Goal: Transaction & Acquisition: Book appointment/travel/reservation

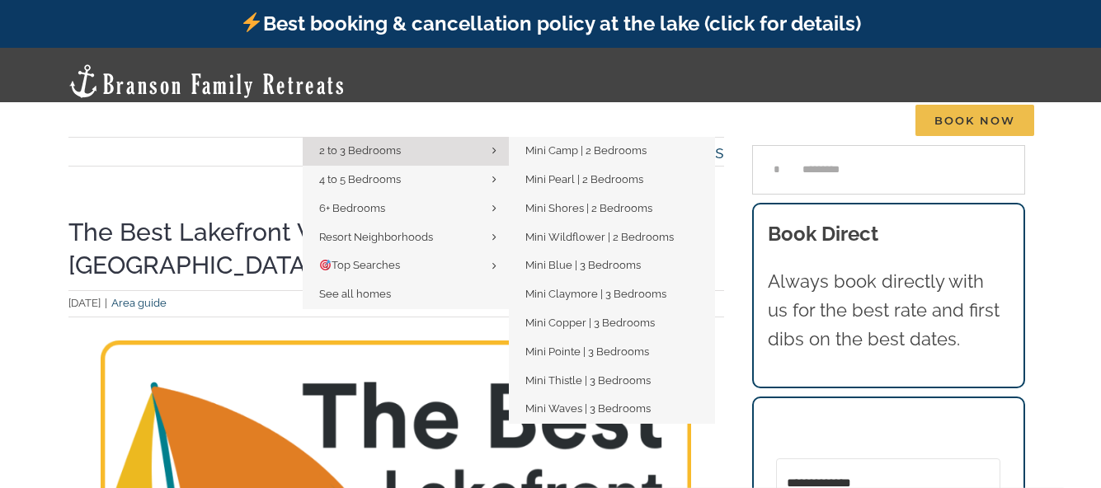
click at [368, 144] on span "2 to 3 Bedrooms" at bounding box center [360, 150] width 82 height 12
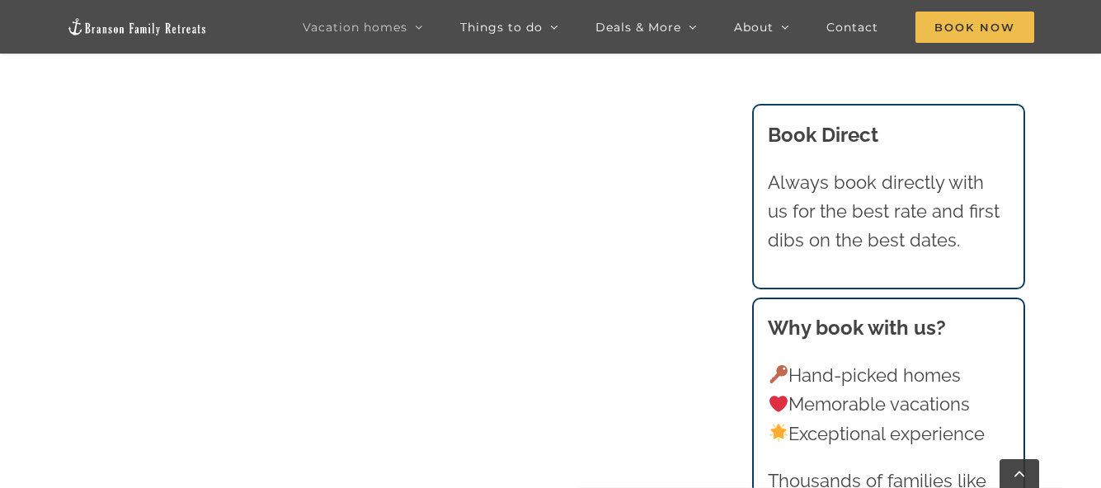
scroll to position [2010, 0]
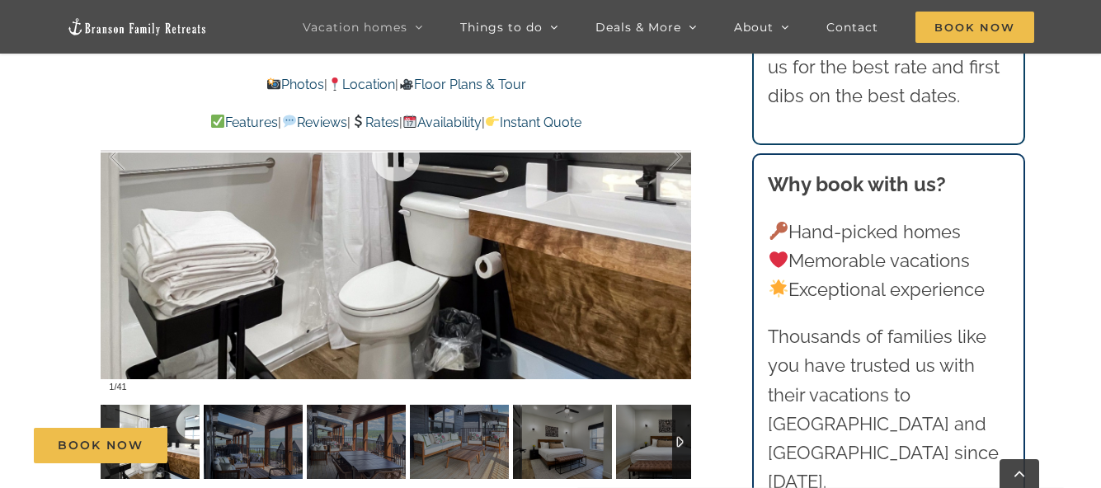
scroll to position [990, 0]
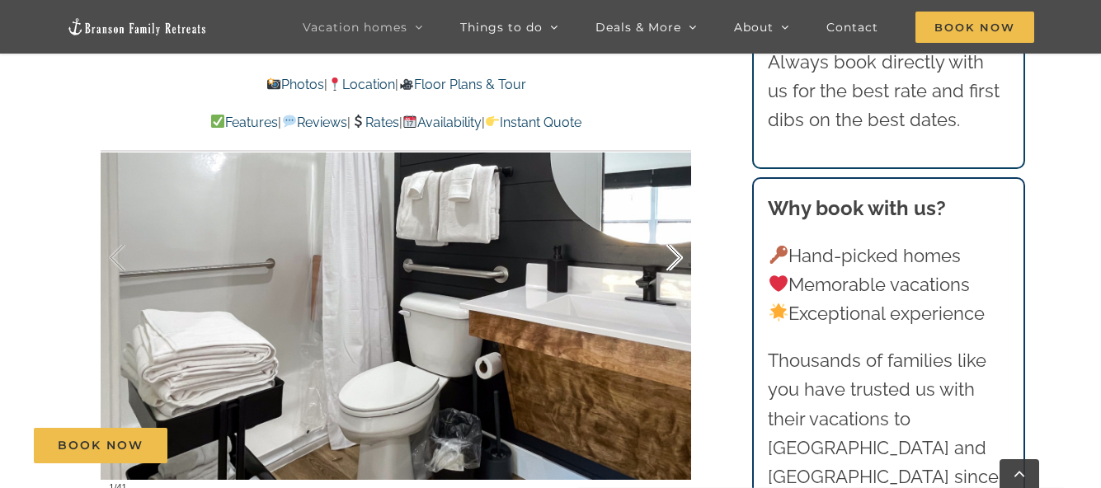
click at [677, 252] on div at bounding box center [657, 258] width 51 height 102
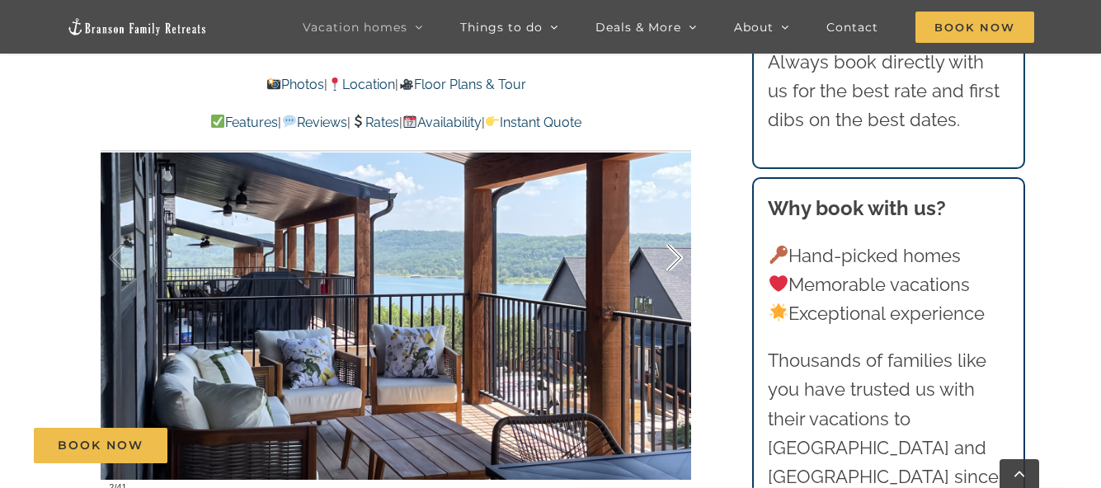
click at [671, 256] on div at bounding box center [657, 258] width 51 height 102
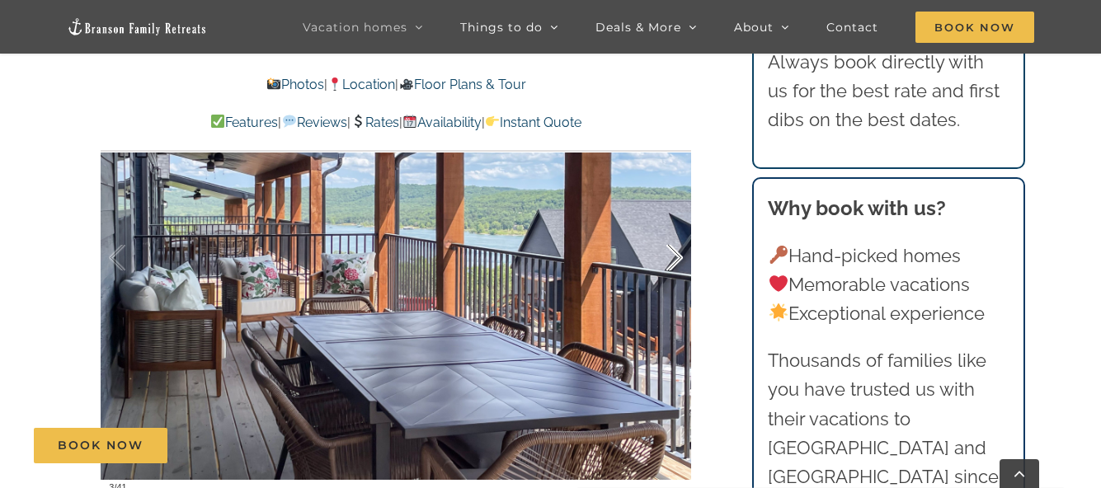
click at [671, 256] on div at bounding box center [657, 258] width 51 height 102
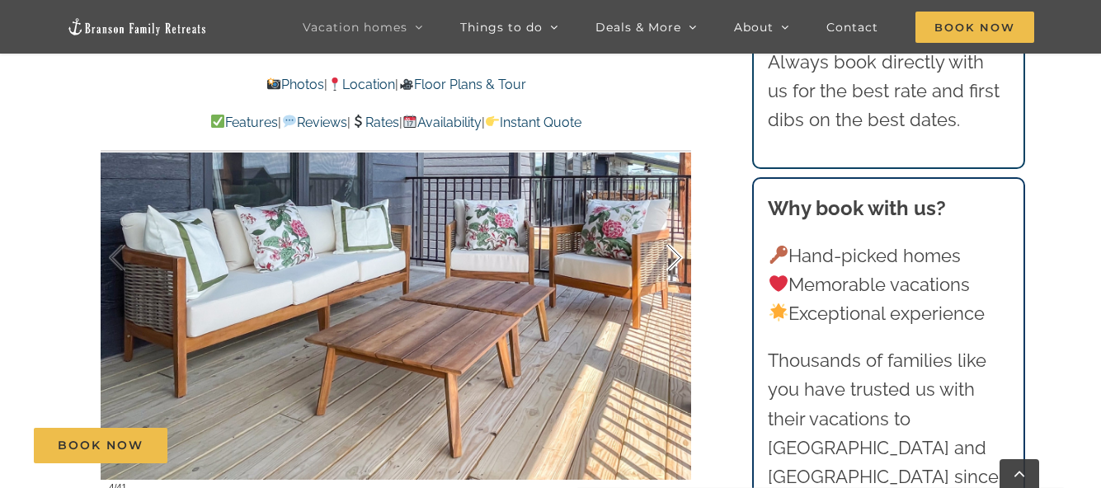
click at [671, 255] on div at bounding box center [657, 258] width 51 height 102
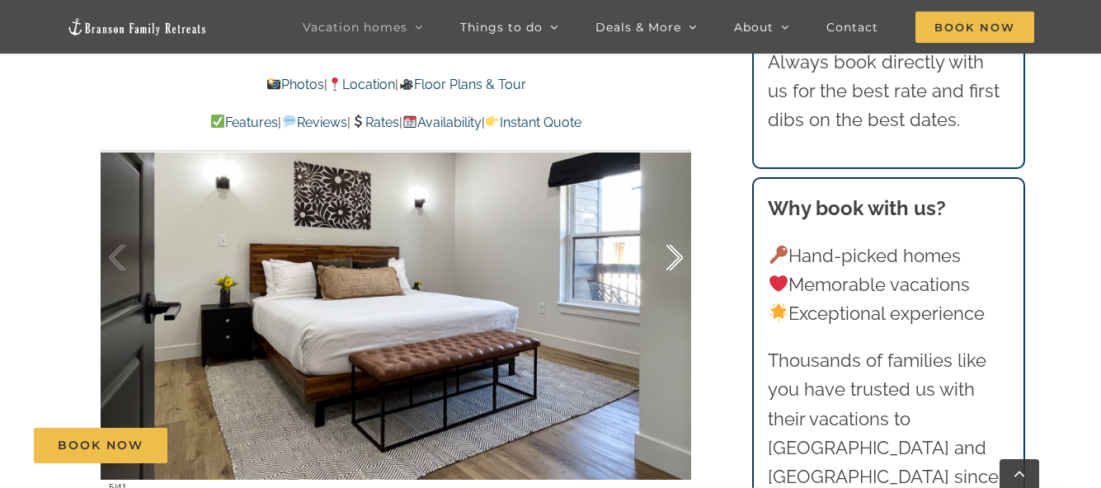
click at [671, 255] on div at bounding box center [657, 258] width 51 height 102
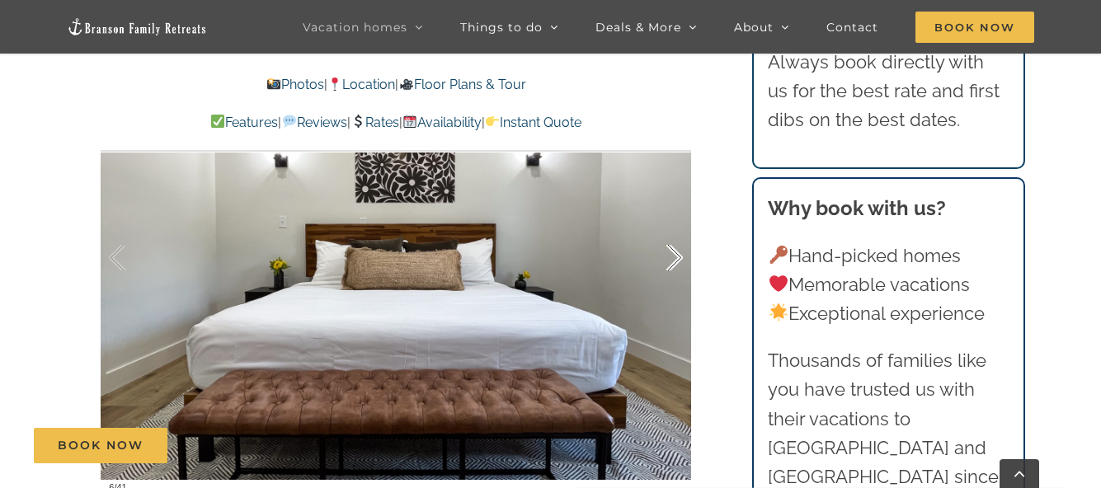
click at [671, 255] on div at bounding box center [657, 258] width 51 height 102
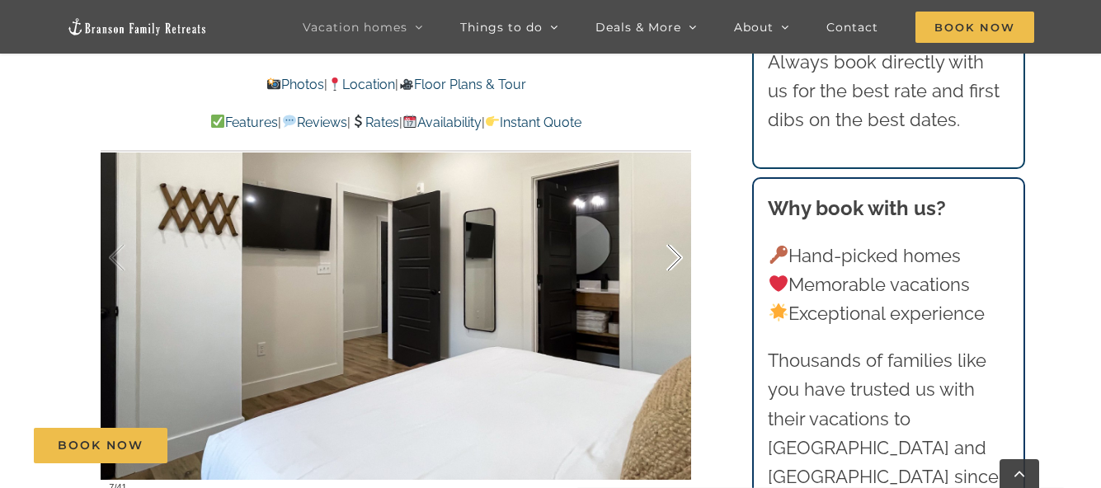
click at [671, 255] on div at bounding box center [657, 258] width 51 height 102
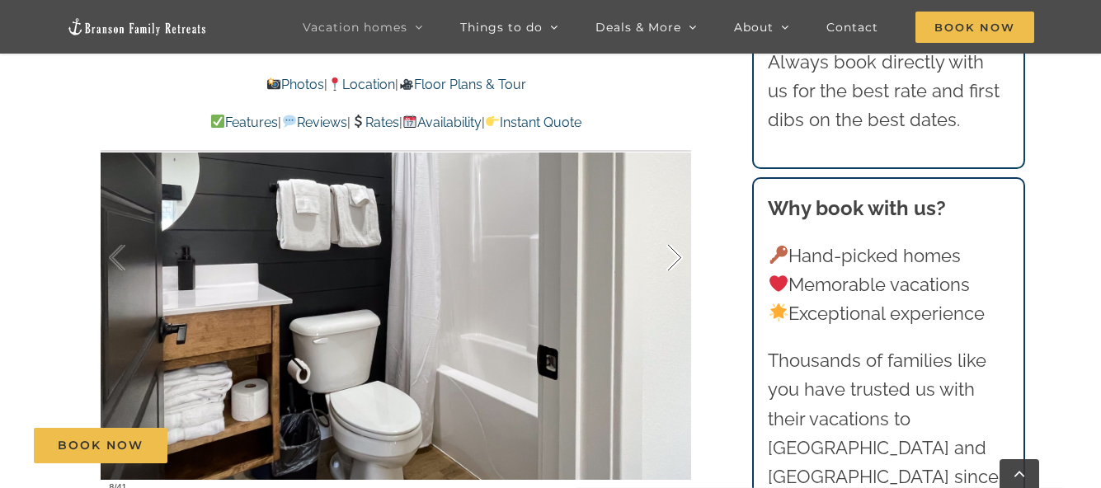
click at [671, 255] on div at bounding box center [657, 258] width 51 height 102
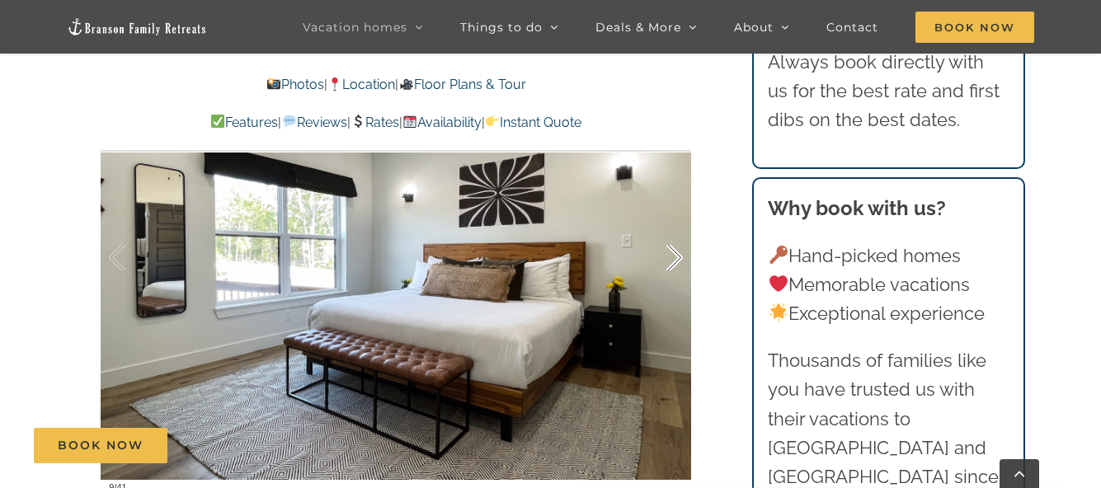
click at [671, 255] on div at bounding box center [657, 258] width 51 height 102
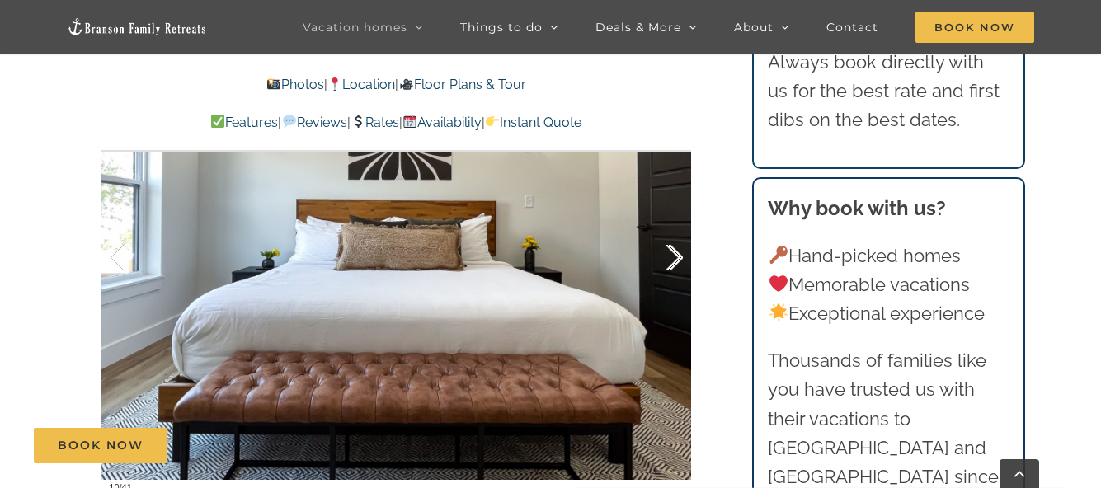
click at [671, 255] on div at bounding box center [657, 258] width 51 height 102
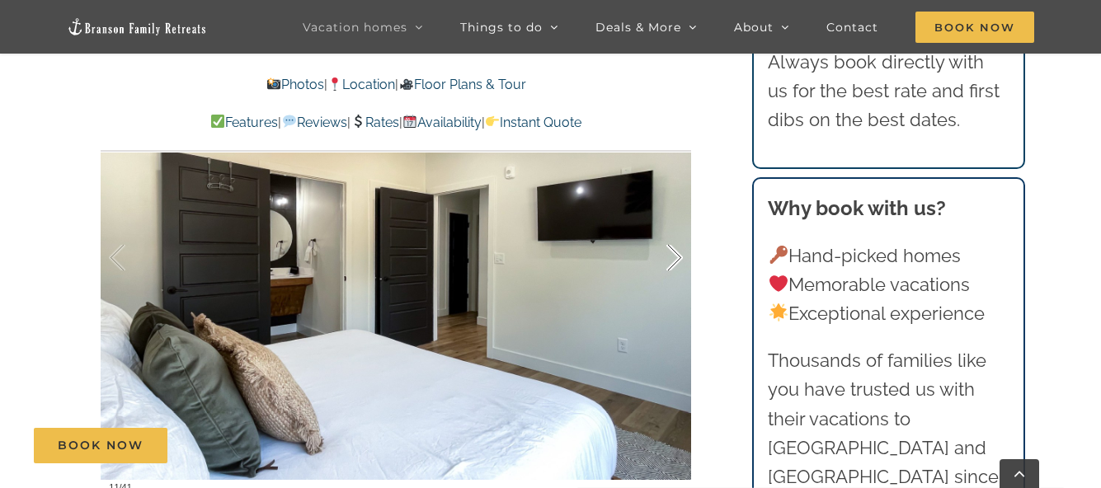
click at [671, 255] on div at bounding box center [657, 258] width 51 height 102
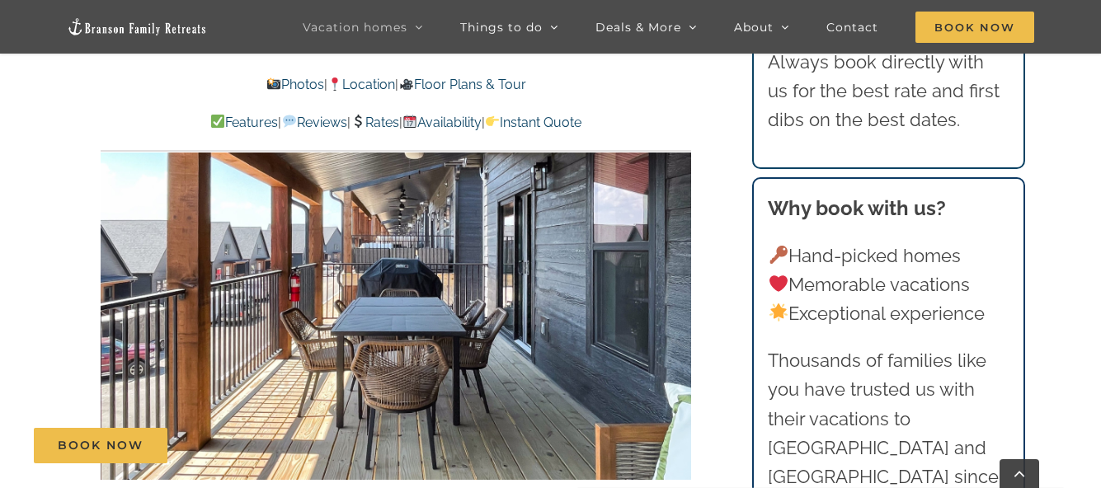
click at [671, 255] on div "12 / 41" at bounding box center [396, 258] width 590 height 485
click at [680, 259] on div at bounding box center [657, 258] width 51 height 102
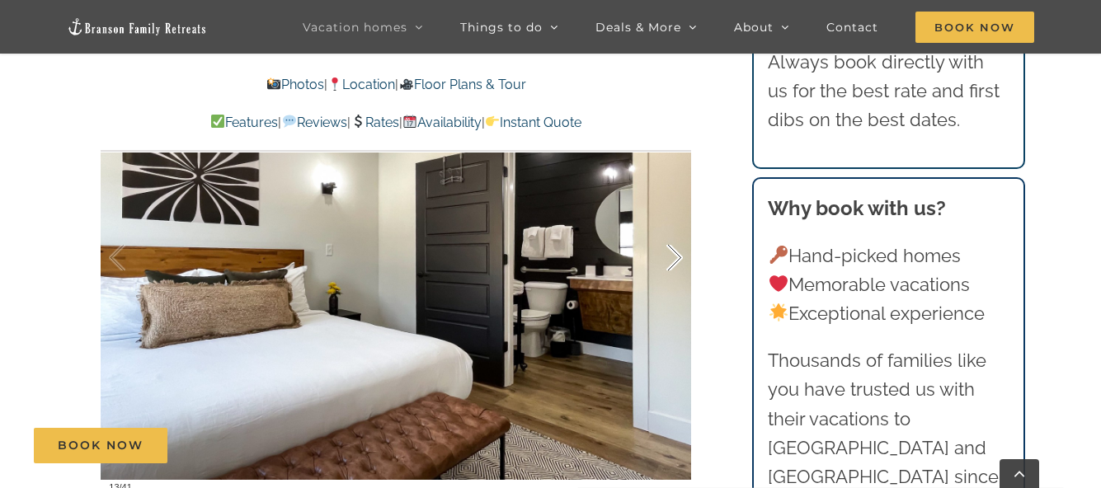
click at [680, 259] on div at bounding box center [657, 258] width 51 height 102
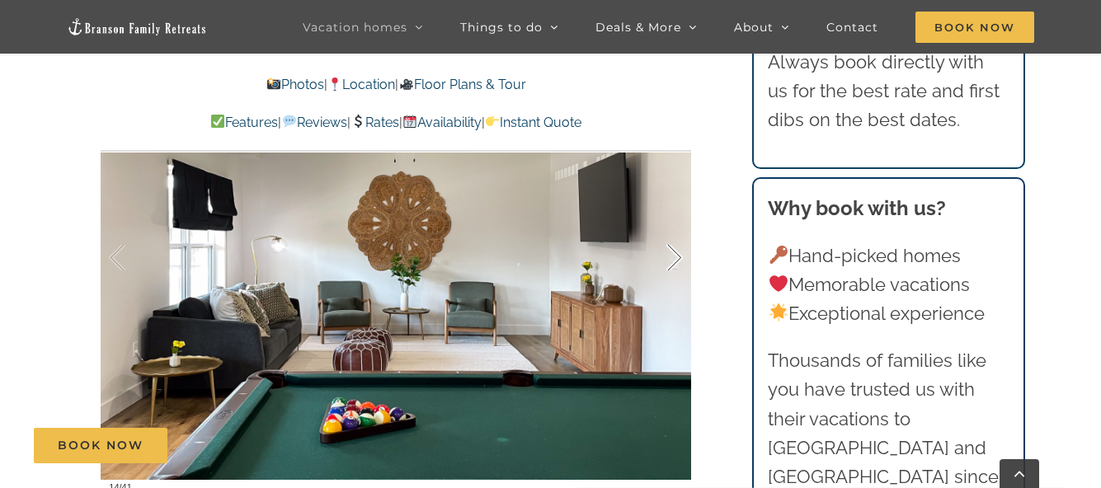
click at [680, 260] on div at bounding box center [657, 258] width 51 height 102
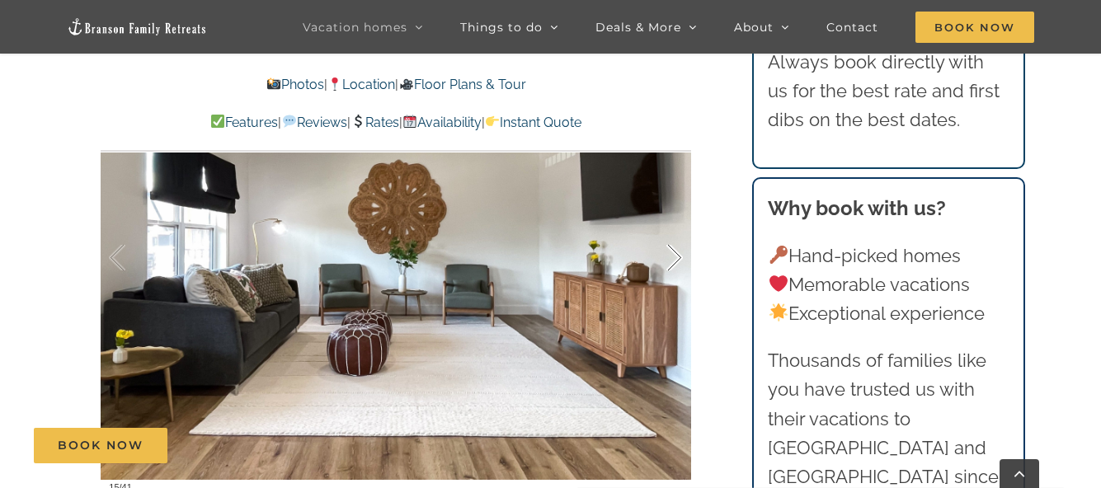
click at [679, 260] on div at bounding box center [657, 258] width 51 height 102
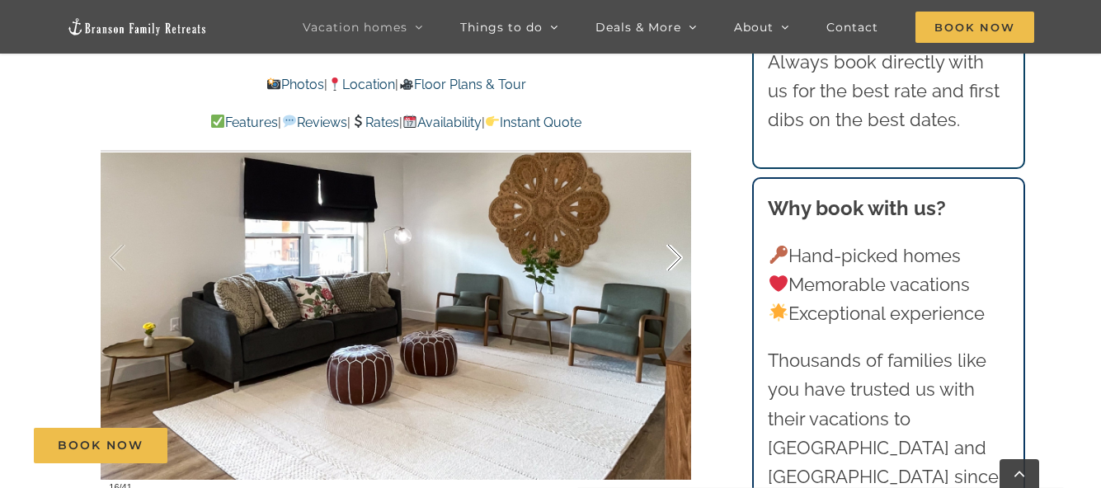
click at [679, 260] on div at bounding box center [657, 258] width 51 height 102
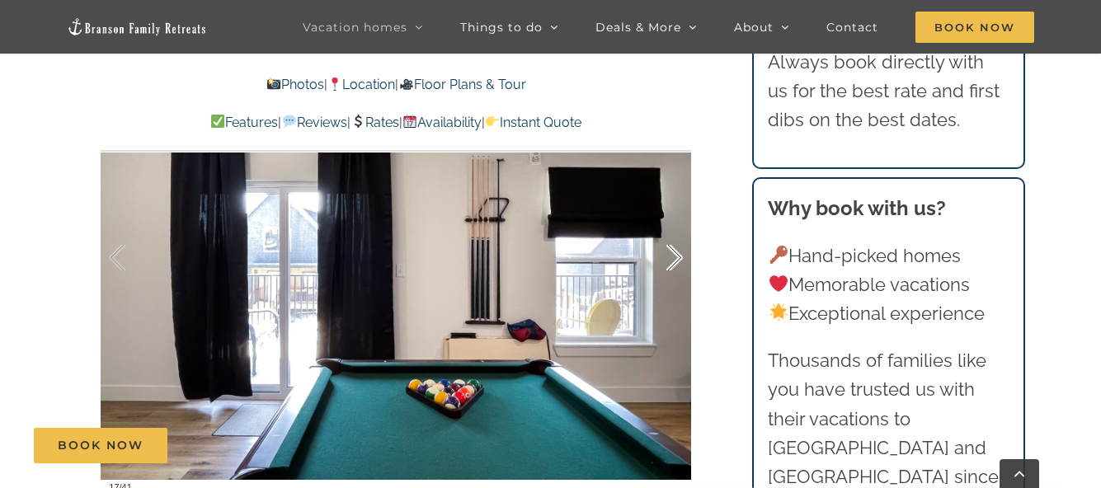
click at [675, 258] on div at bounding box center [657, 258] width 51 height 102
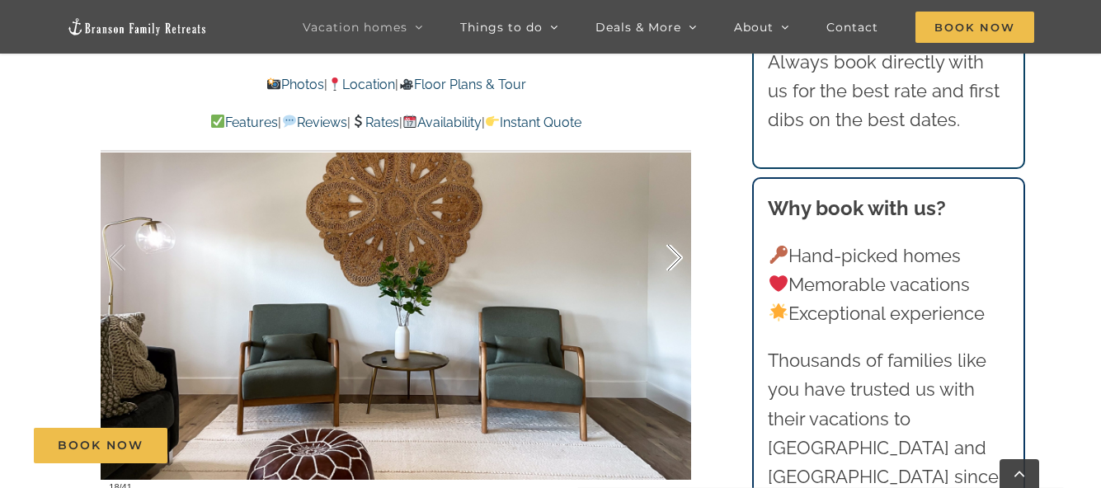
click at [675, 258] on div at bounding box center [657, 258] width 51 height 102
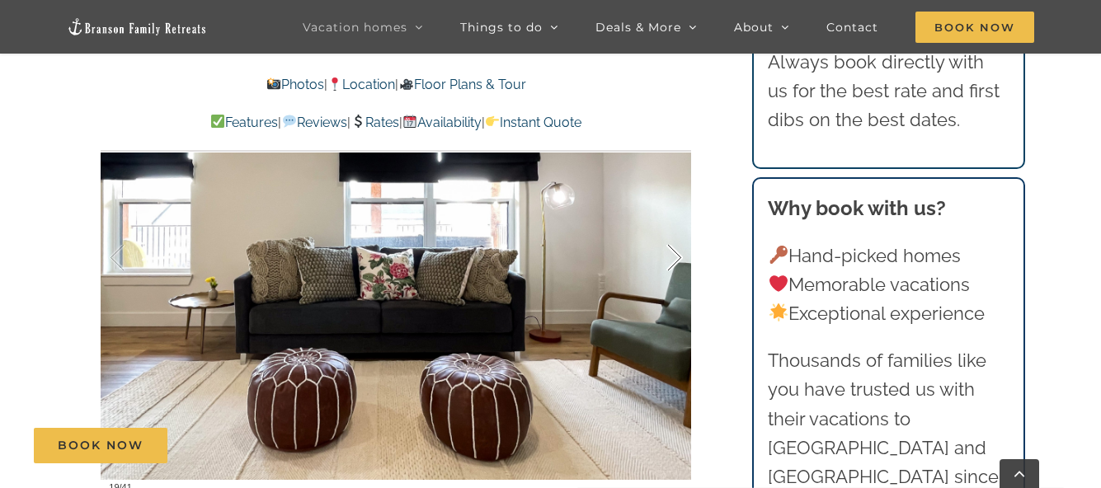
click at [675, 258] on div at bounding box center [657, 258] width 51 height 102
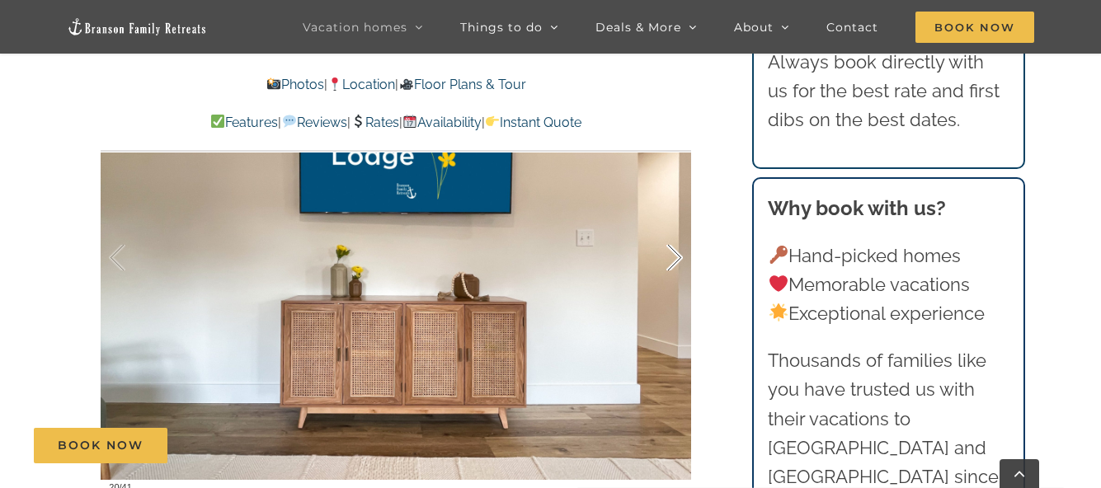
click at [675, 258] on div at bounding box center [657, 258] width 51 height 102
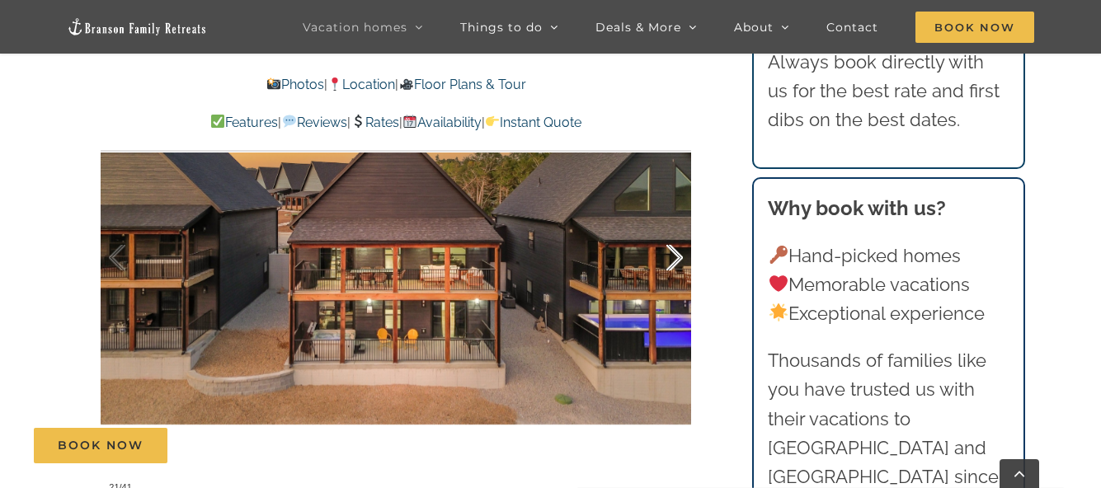
click at [675, 258] on div at bounding box center [657, 258] width 51 height 102
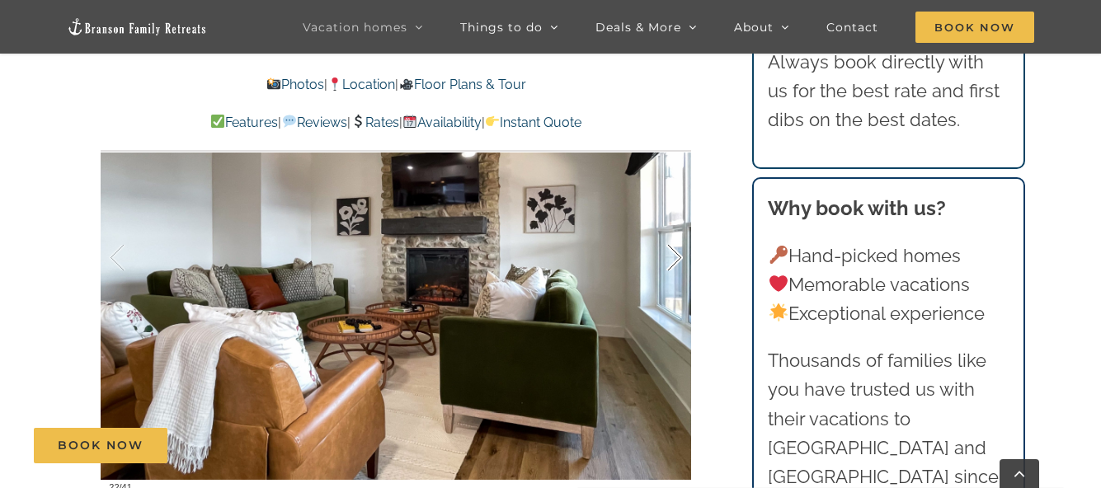
click at [675, 258] on div at bounding box center [657, 258] width 51 height 102
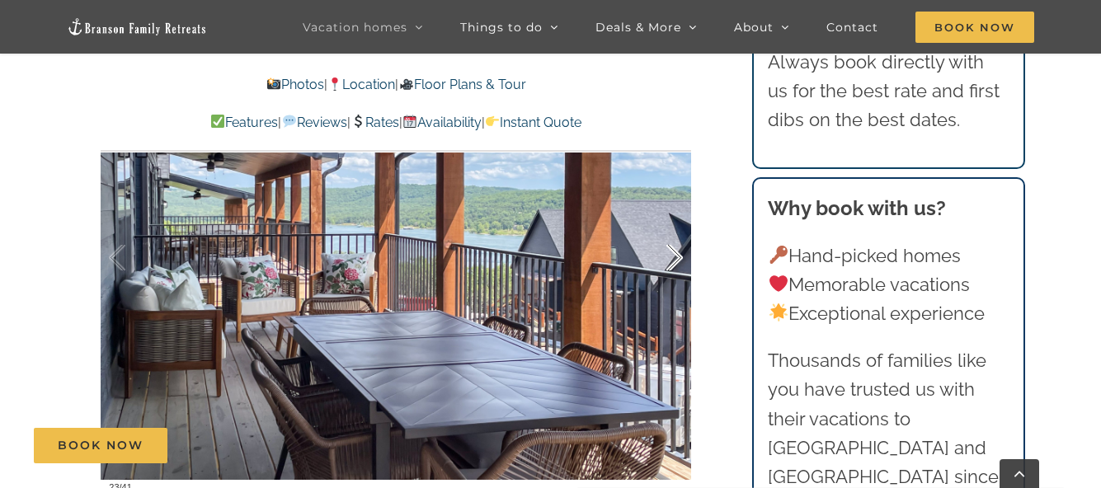
click at [675, 258] on div at bounding box center [657, 258] width 51 height 102
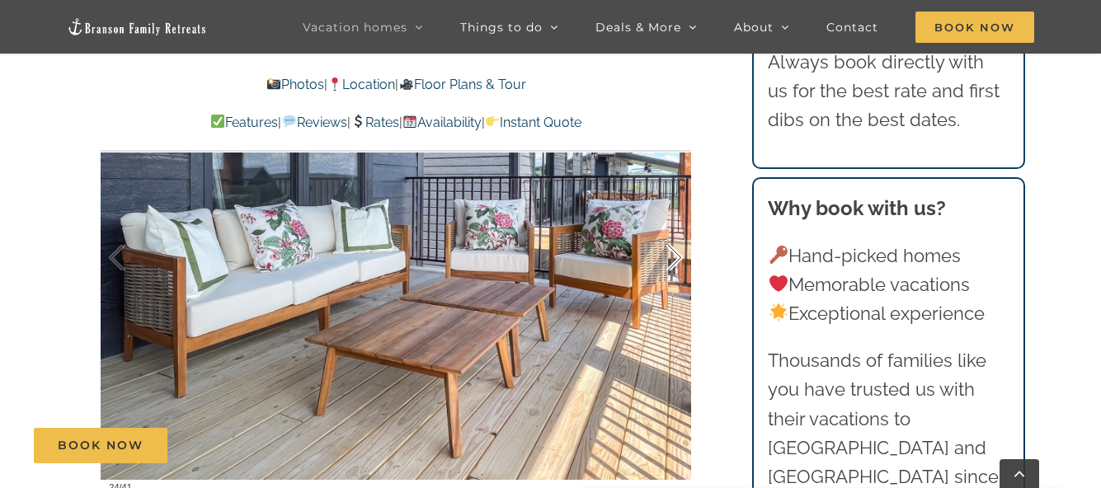
click at [675, 258] on div at bounding box center [657, 258] width 51 height 102
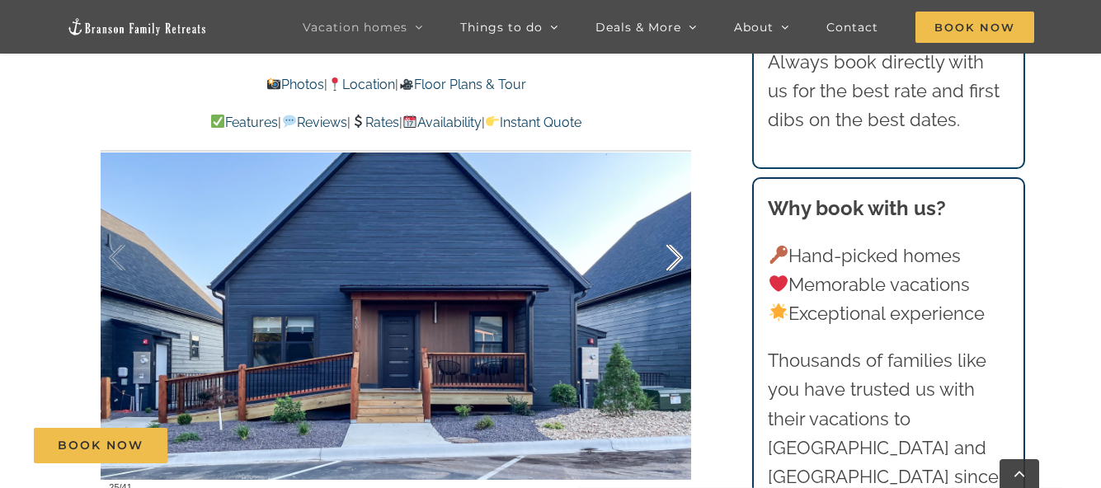
click at [675, 258] on div at bounding box center [657, 258] width 51 height 102
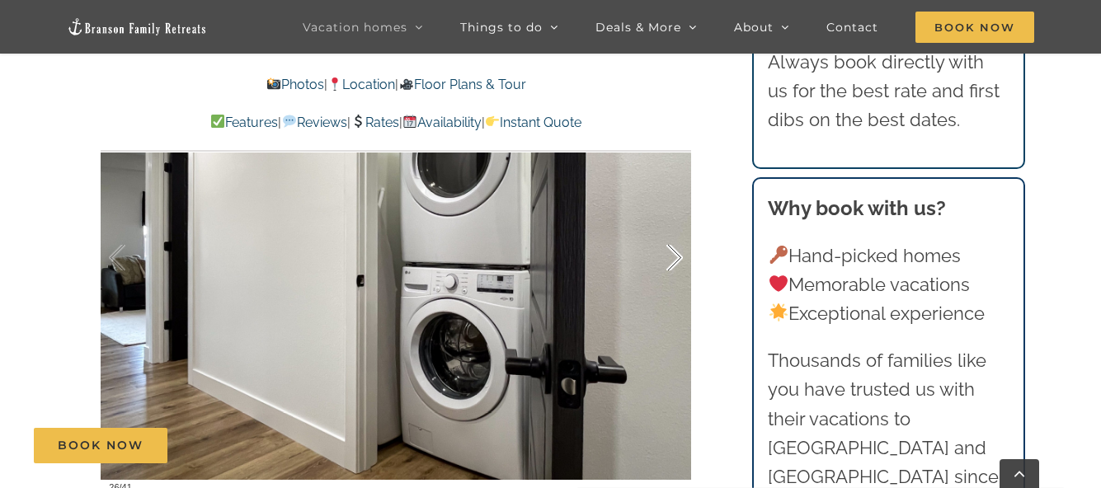
click at [675, 258] on div at bounding box center [657, 258] width 51 height 102
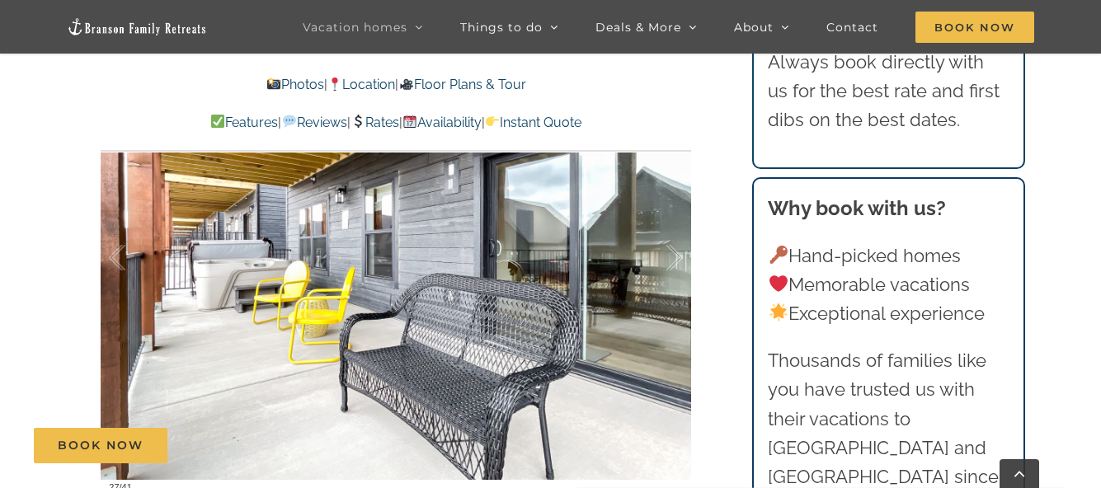
click at [379, 125] on link "Rates" at bounding box center [374, 123] width 49 height 16
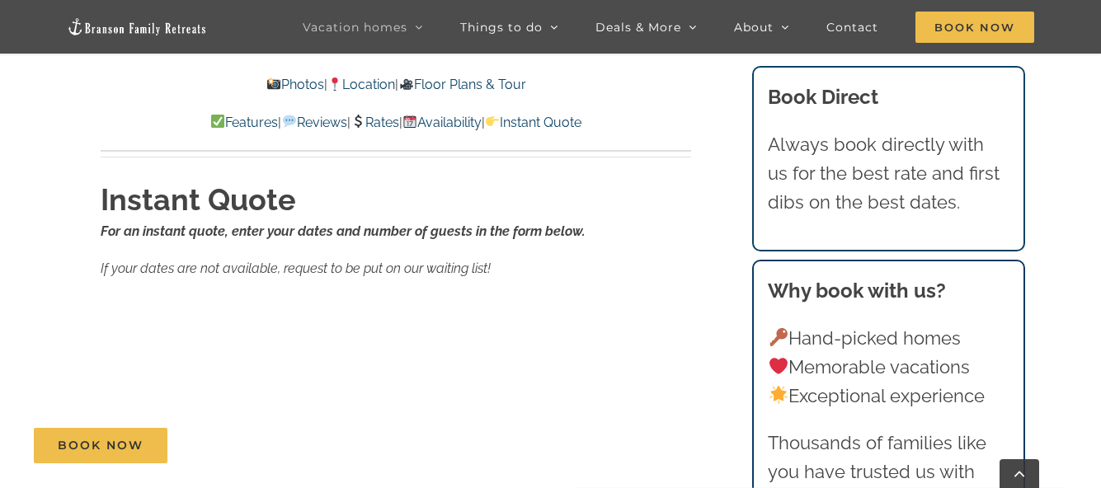
scroll to position [9625, 0]
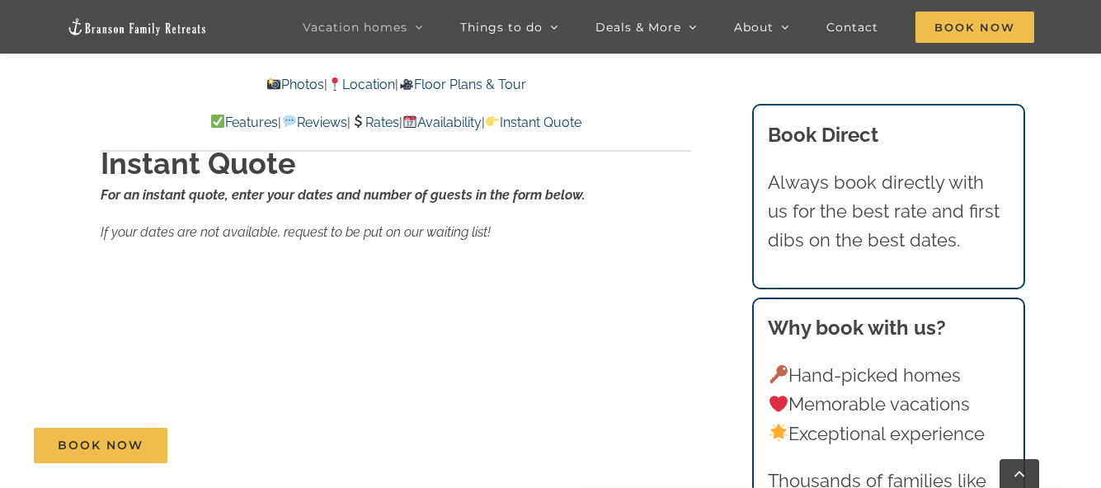
scroll to position [990, 0]
